Goal: Transaction & Acquisition: Purchase product/service

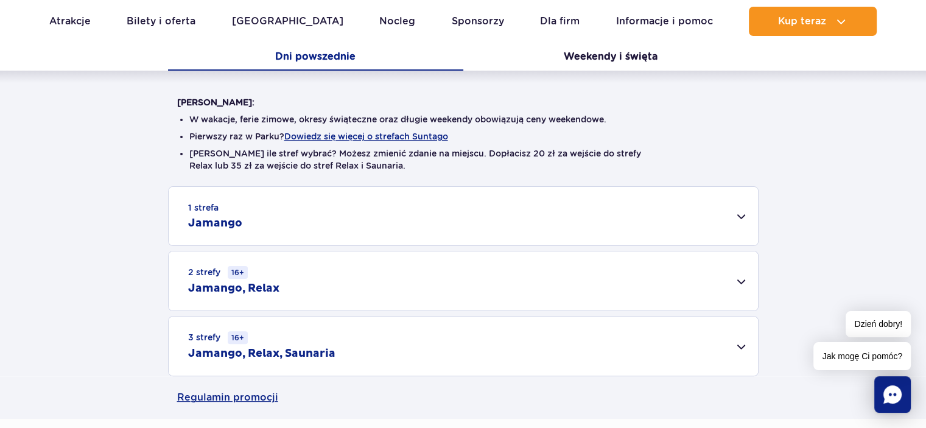
scroll to position [243, 0]
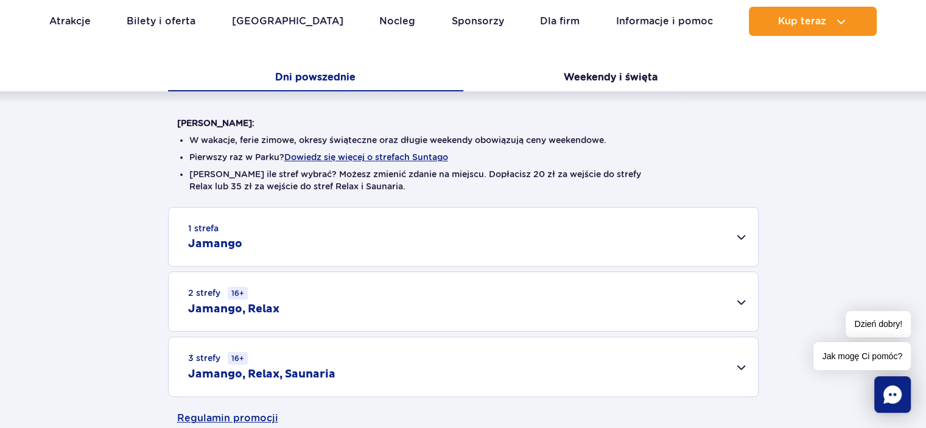
click at [376, 248] on div "1 strefa Jamango" at bounding box center [463, 236] width 589 height 58
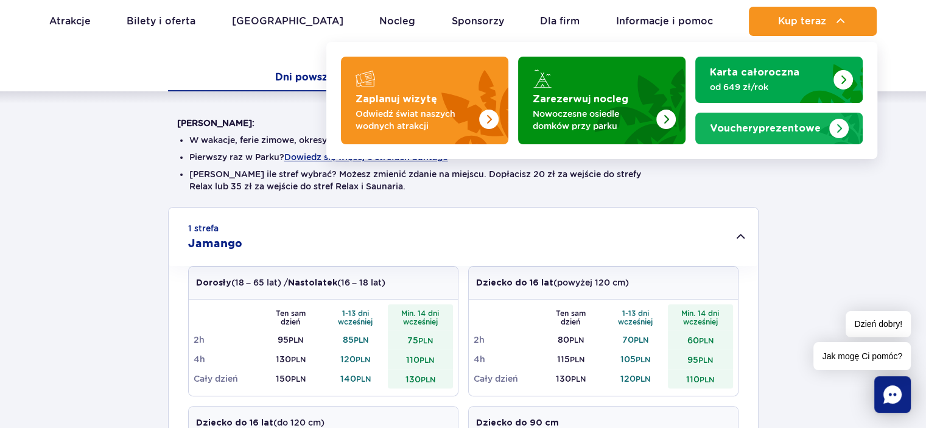
click at [807, 119] on link "Vouchery prezentowe" at bounding box center [778, 129] width 167 height 32
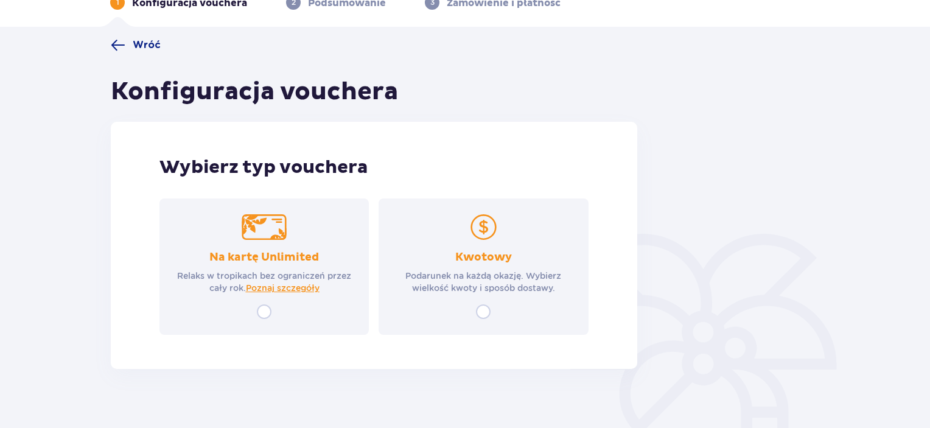
scroll to position [82, 0]
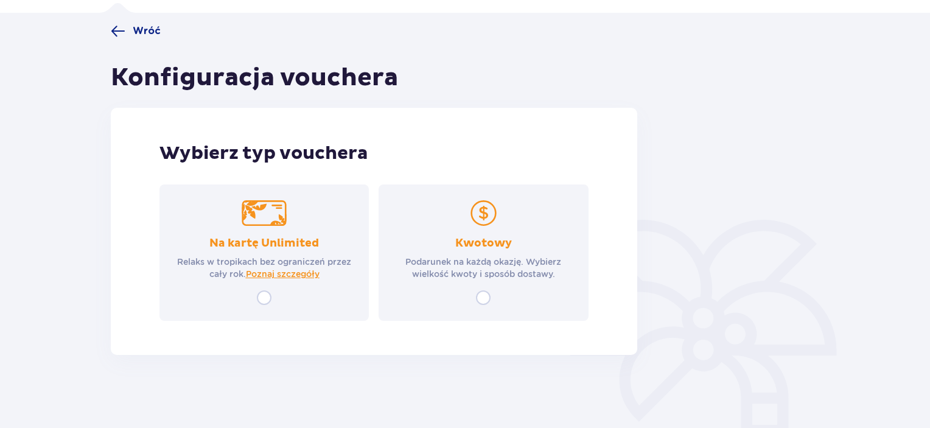
click at [462, 295] on div "Kwotowy Podarunek na każdą okazję. Wybierz wielkość kwoty i sposób dostawy." at bounding box center [482, 252] width 209 height 136
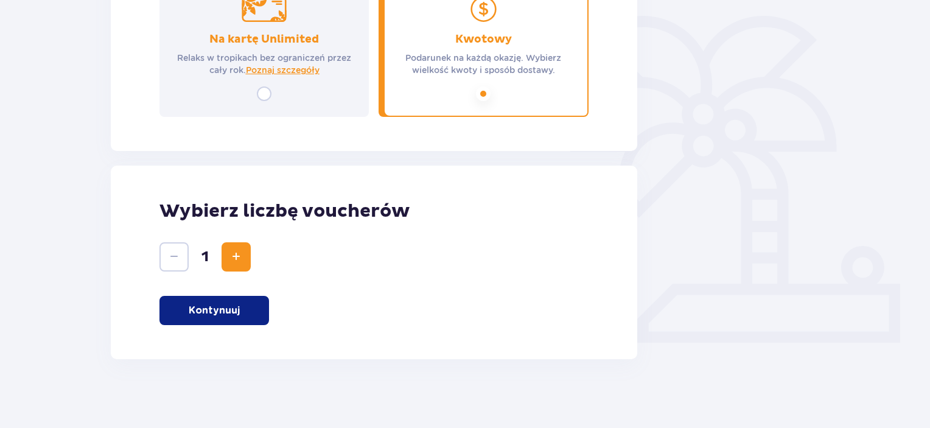
scroll to position [290, 0]
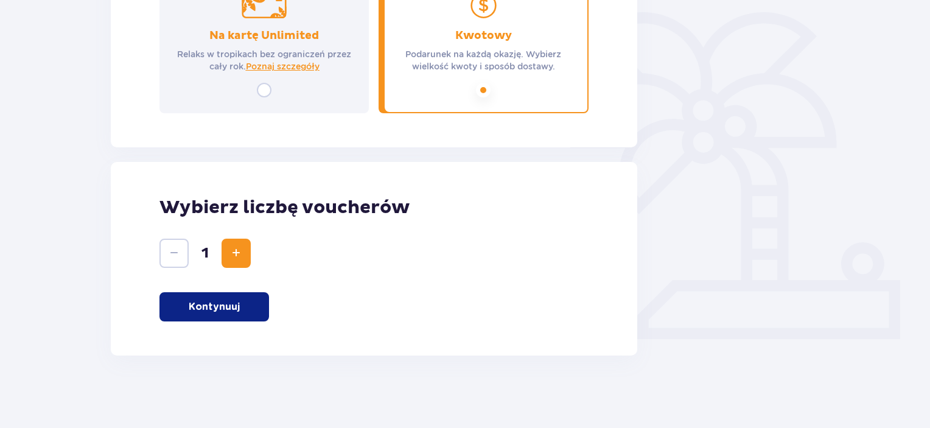
click at [229, 300] on p "Kontynuuj" at bounding box center [214, 306] width 51 height 13
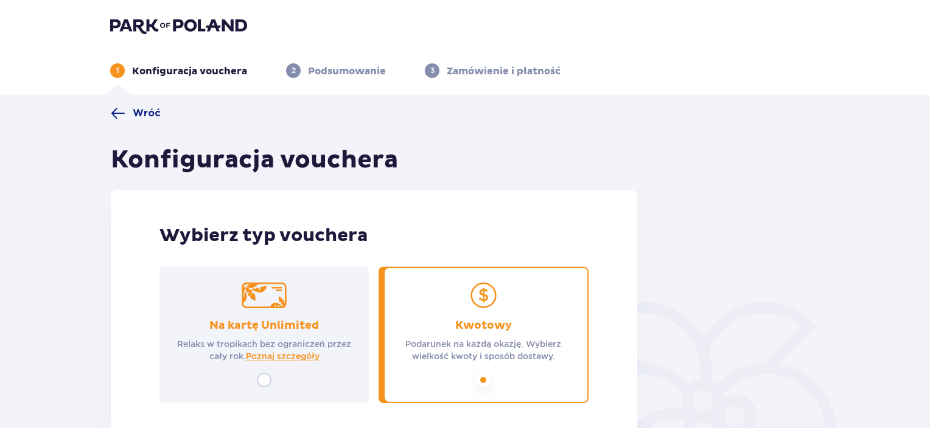
scroll to position [0, 0]
